Goal: Information Seeking & Learning: Learn about a topic

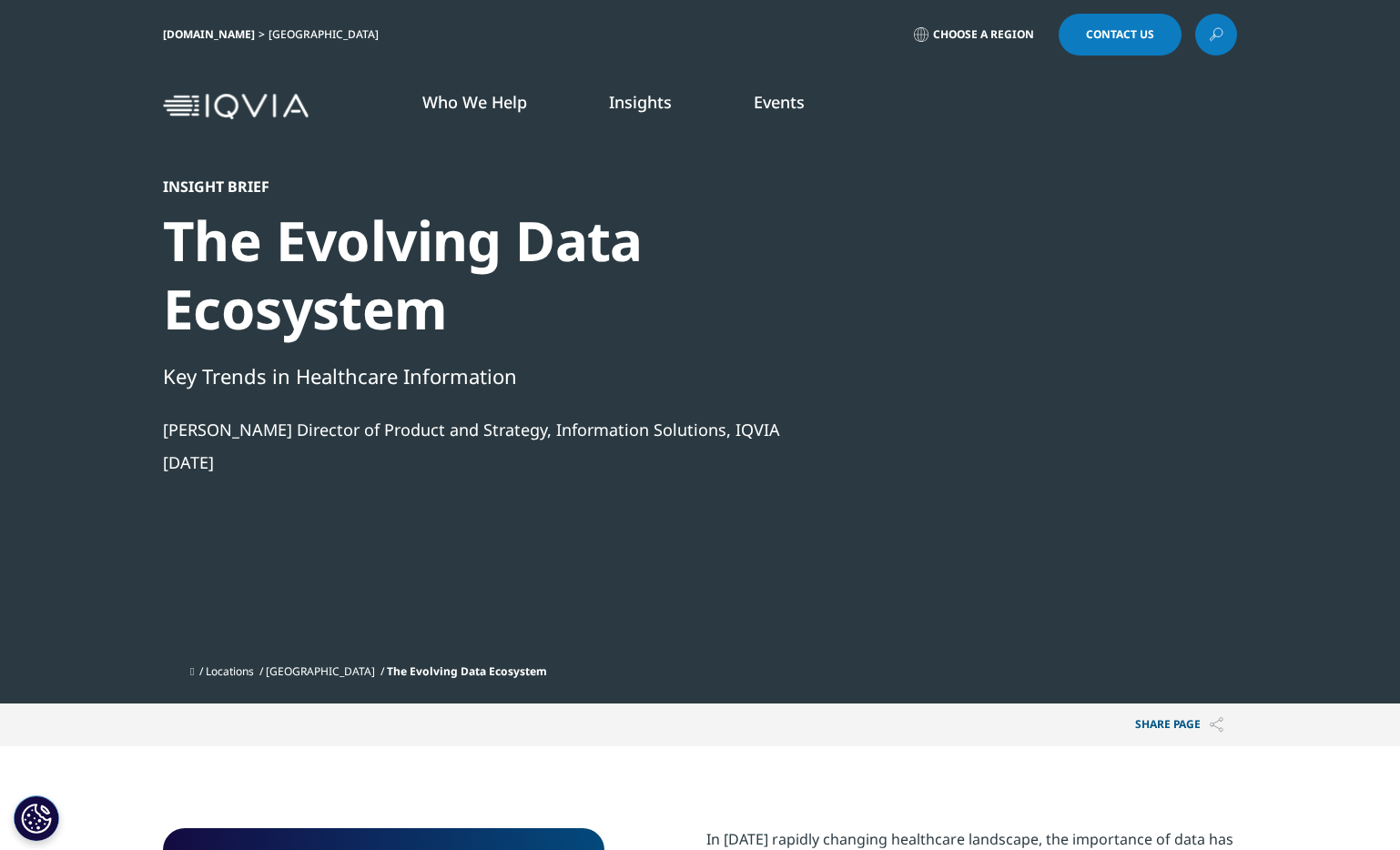
scroll to position [705, 1074]
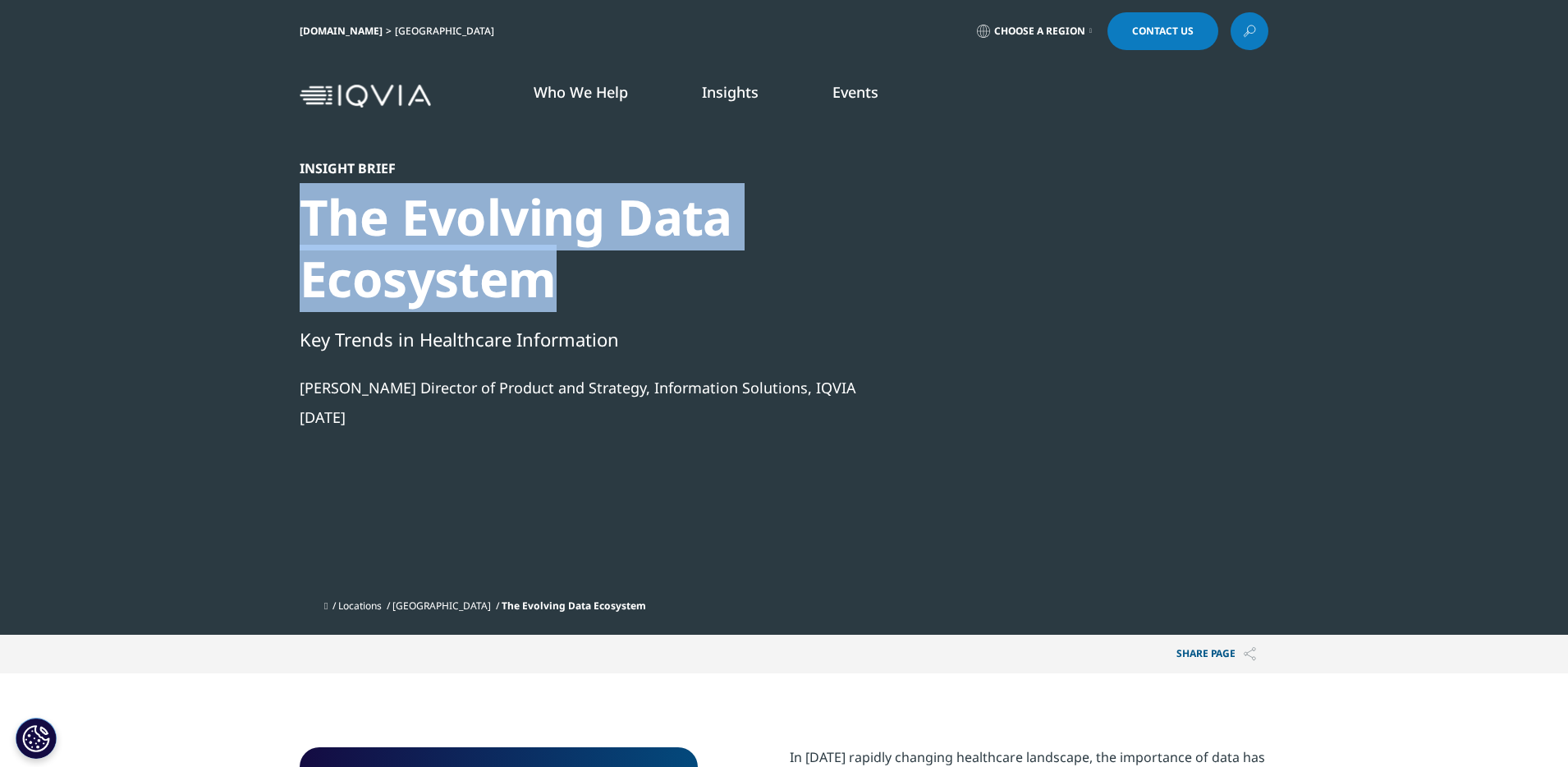
drag, startPoint x: 544, startPoint y: 287, endPoint x: 276, endPoint y: 236, distance: 272.8
click at [276, 236] on section "Insight brief The Evolving Data Ecosystem Key Trends in Healthcare Information …" at bounding box center [784, 318] width 1568 height 635
copy div "The Evolving Data Ecosystem"
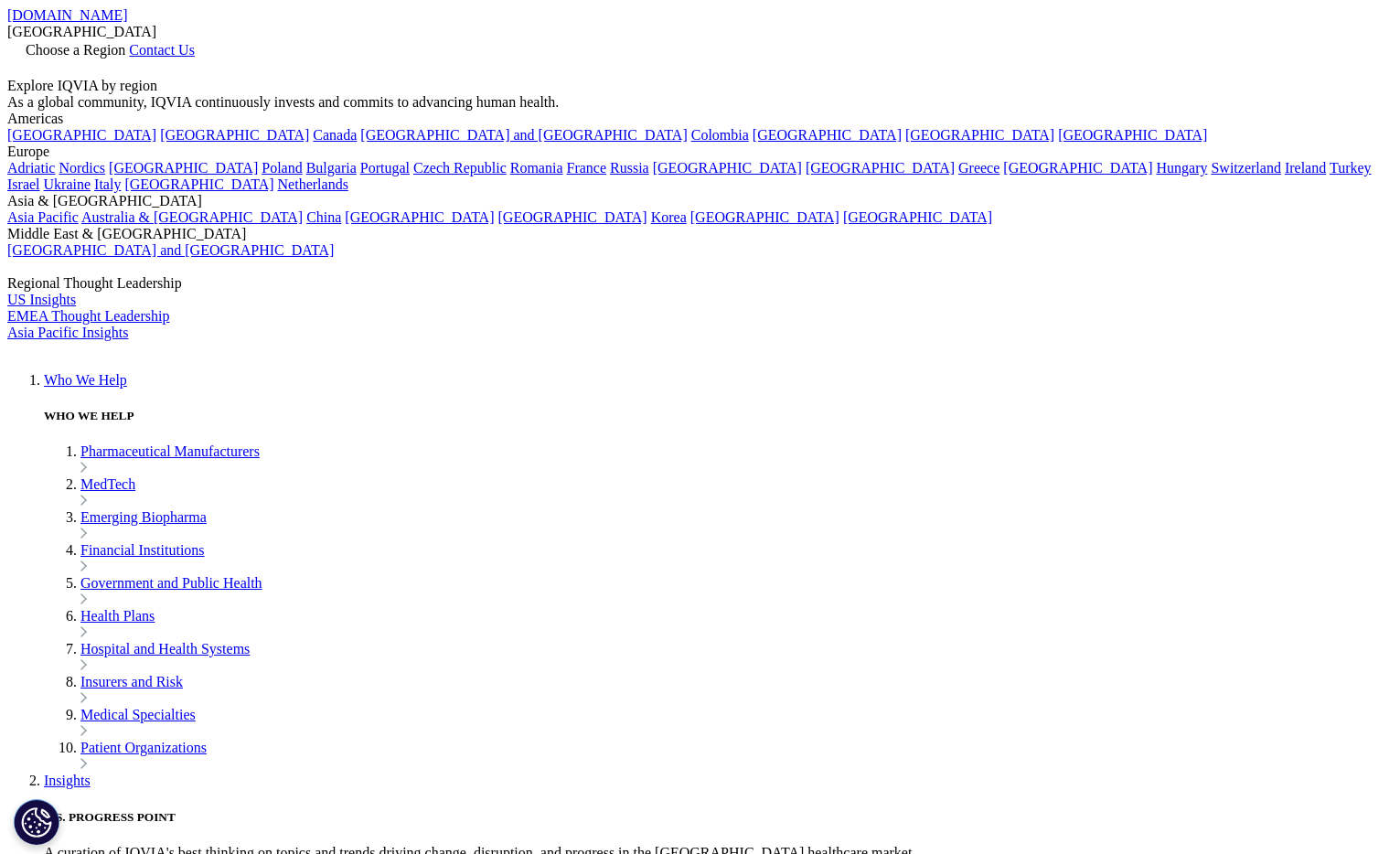
scroll to position [708, 1079]
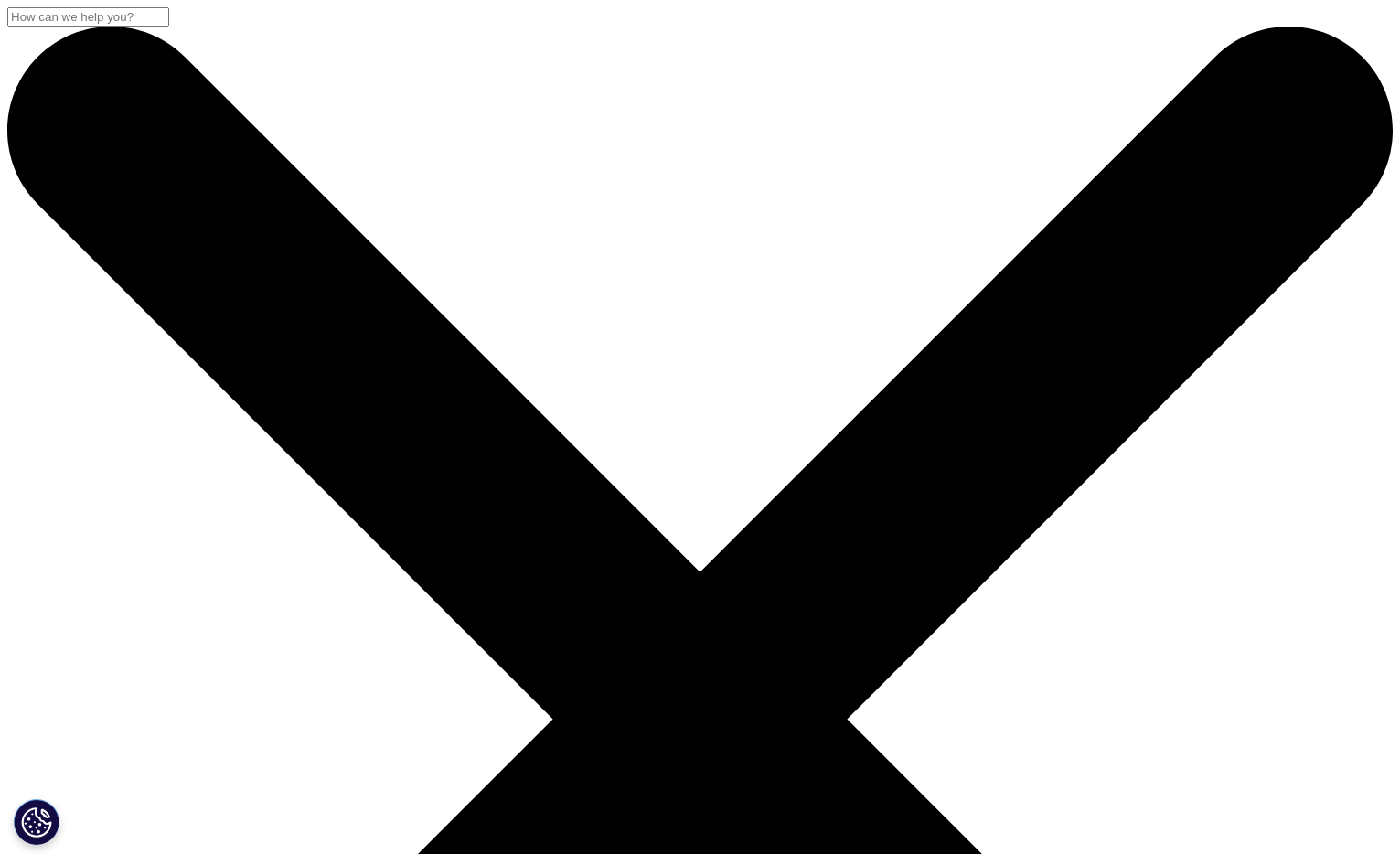
drag, startPoint x: 173, startPoint y: 251, endPoint x: 649, endPoint y: 331, distance: 482.7
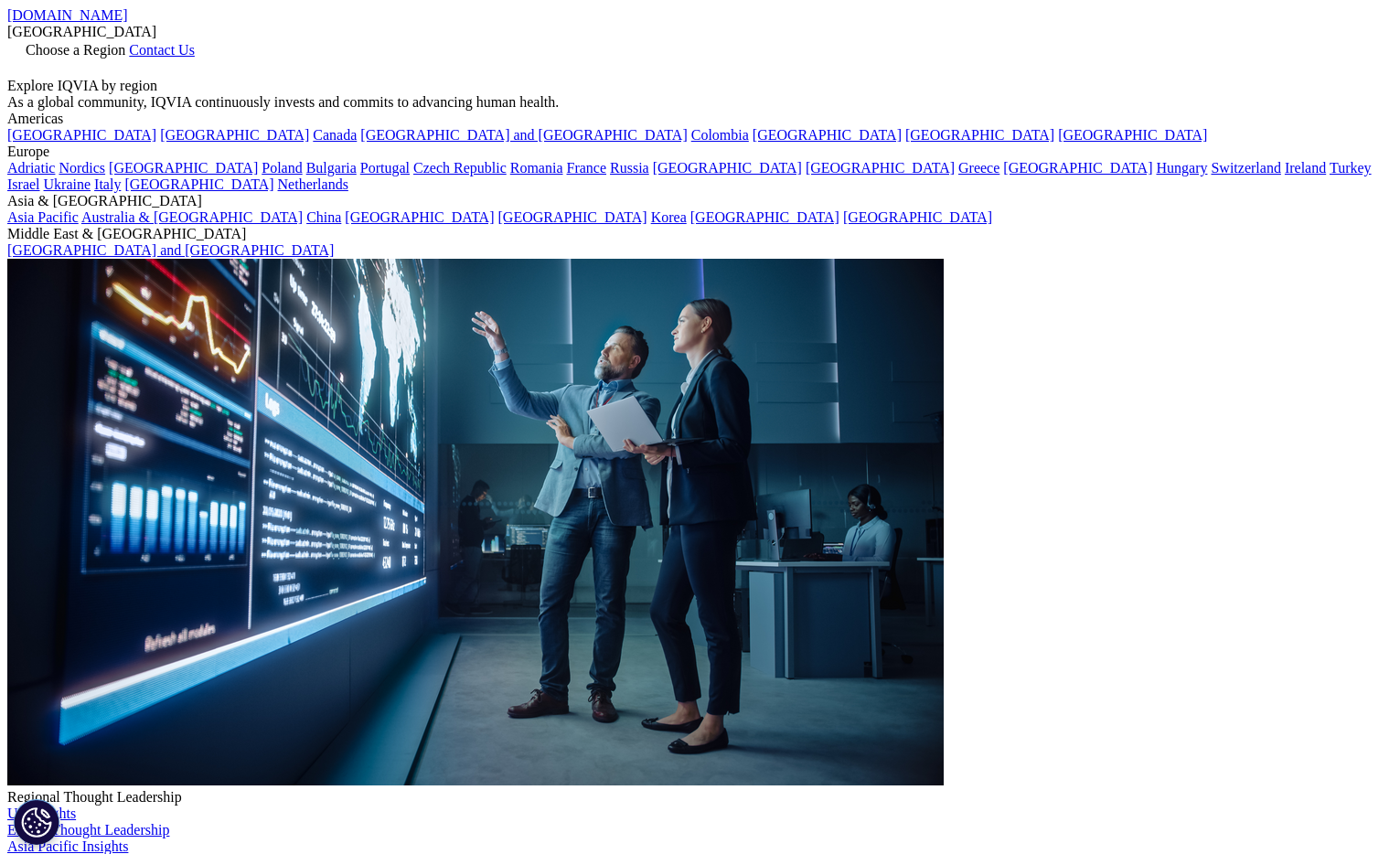
scroll to position [328, 1079]
